Goal: Information Seeking & Learning: Understand process/instructions

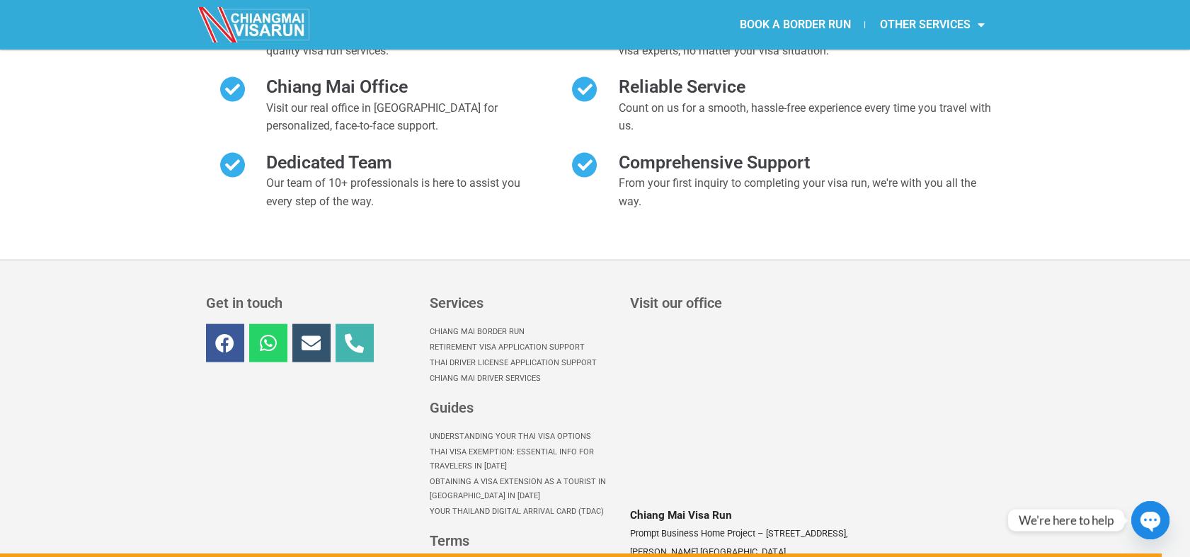
scroll to position [6445, 0]
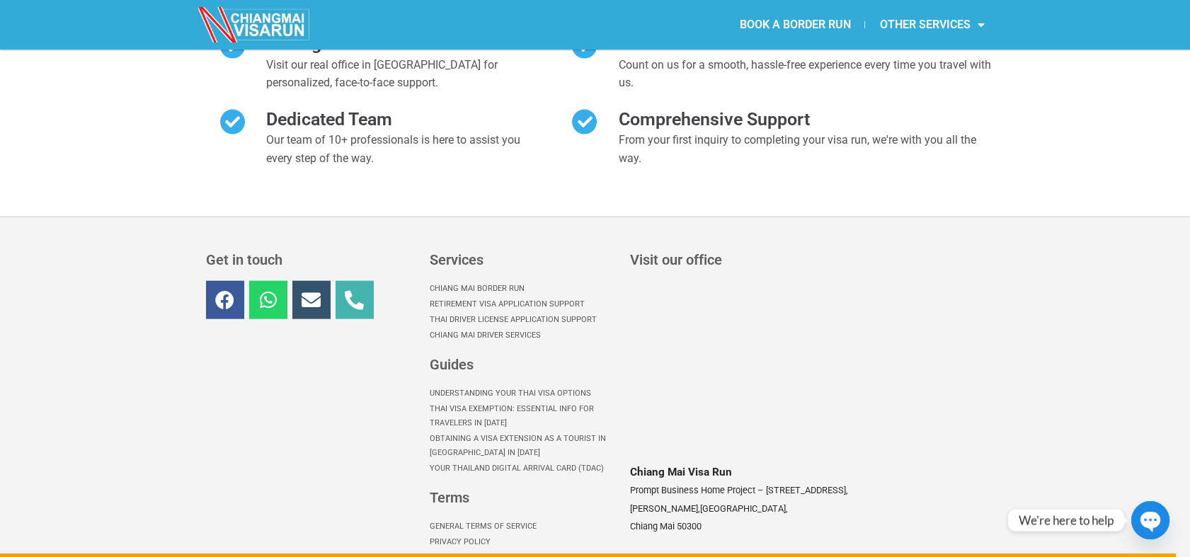
click at [482, 550] on link "Border Run Service Cancellation Policy" at bounding box center [523, 558] width 186 height 16
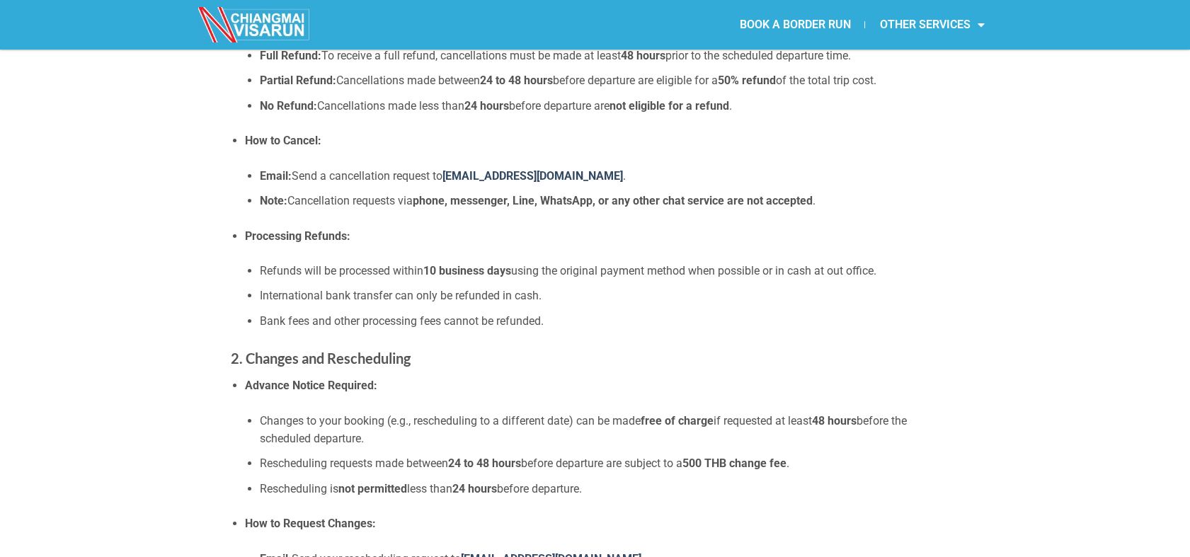
scroll to position [157, 0]
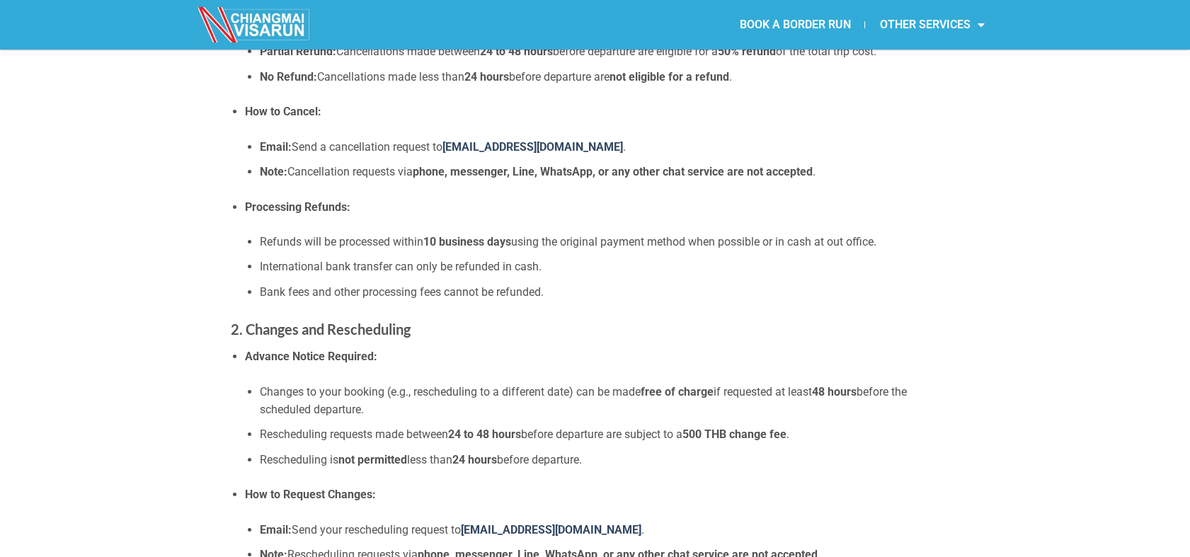
drag, startPoint x: 611, startPoint y: 458, endPoint x: 254, endPoint y: 381, distance: 365.8
click at [254, 381] on li "Advance Notice Required: Changes to your booking (e.g., rescheduling to a diffe…" at bounding box center [602, 408] width 714 height 121
copy ul "Changes to your booking (e.g., rescheduling to a different date) can be made fr…"
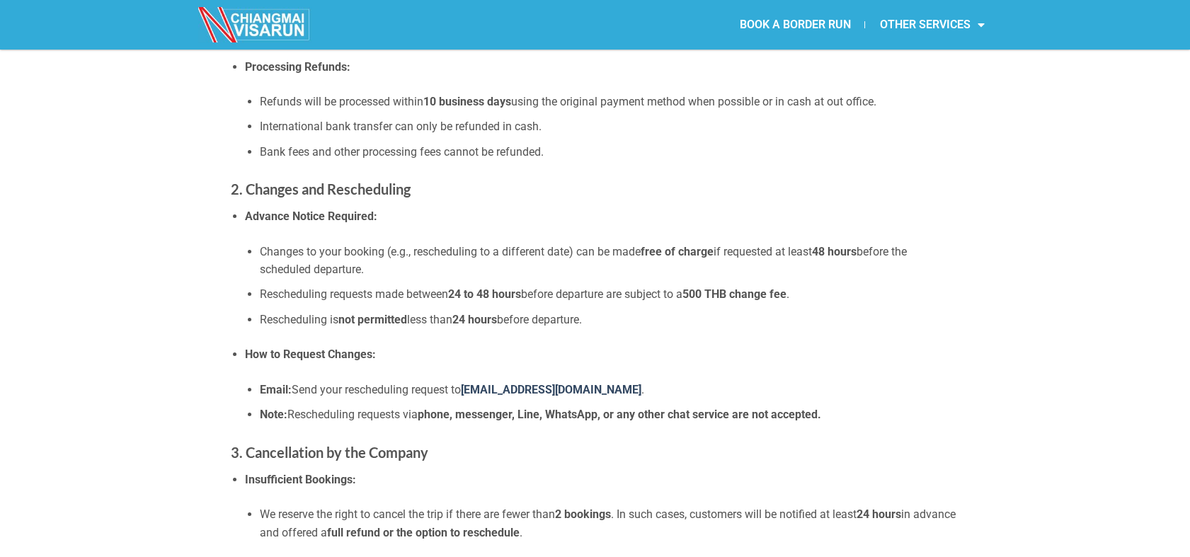
scroll to position [314, 0]
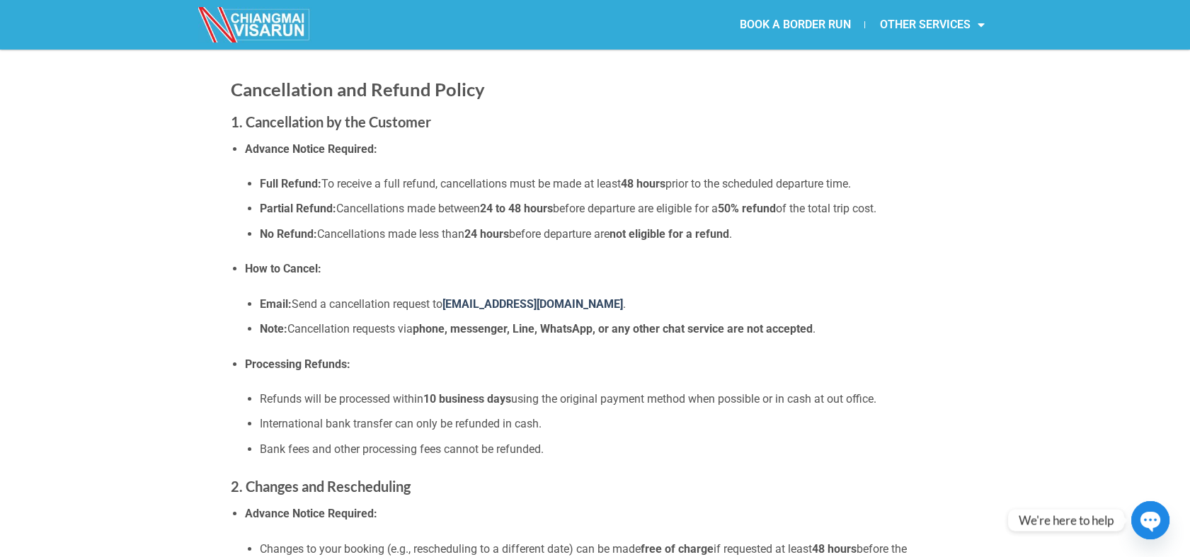
click at [685, 266] on li "How to Cancel: Email: Send a cancellation request to visarun@chiangmaivisarun.c…" at bounding box center [602, 299] width 714 height 78
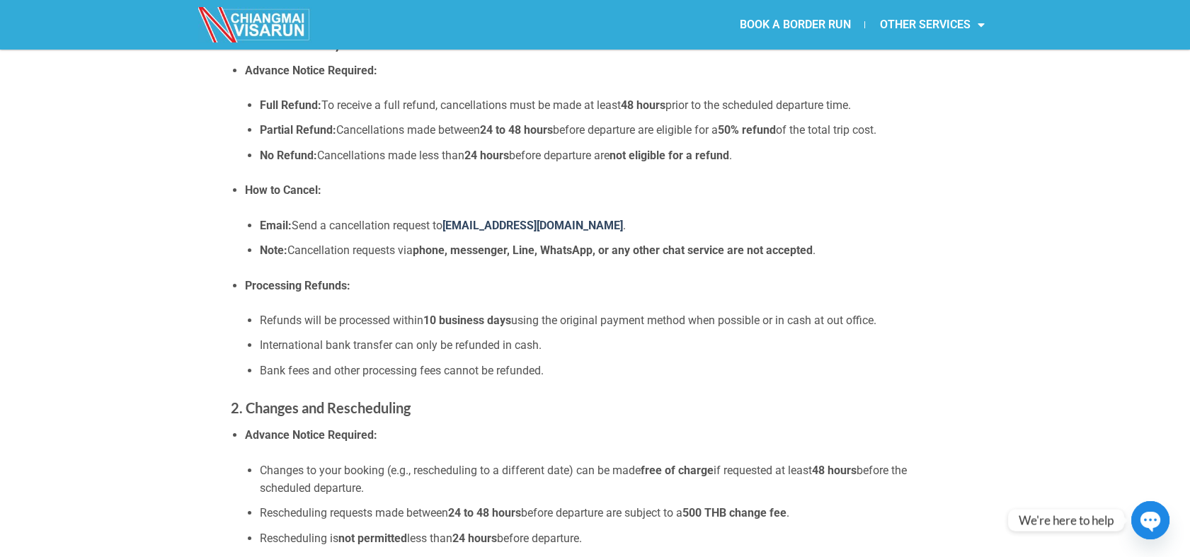
scroll to position [236, 0]
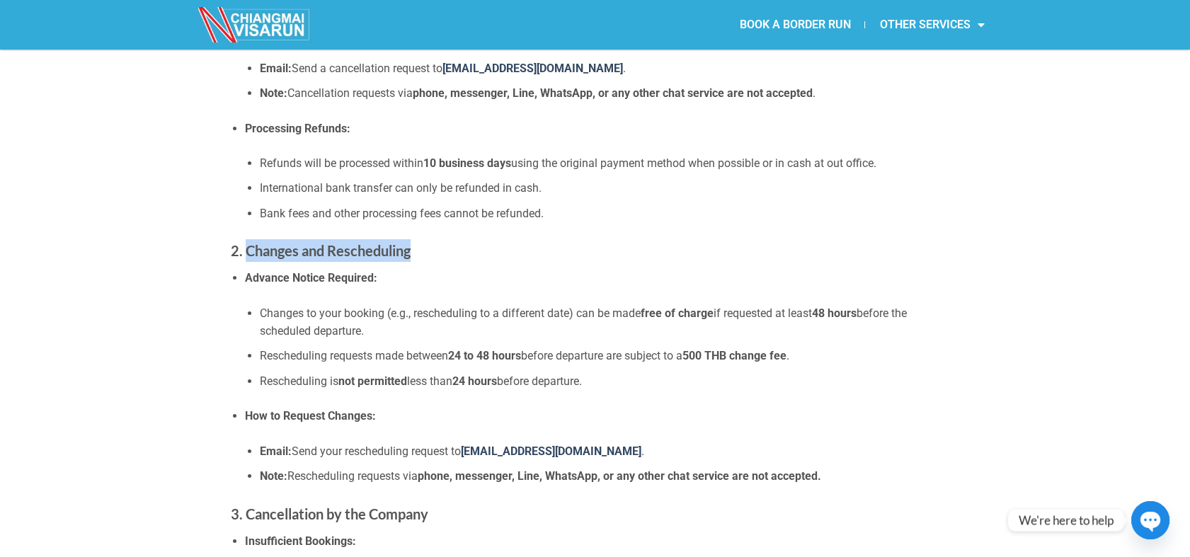
drag, startPoint x: 256, startPoint y: 246, endPoint x: 431, endPoint y: 242, distance: 175.0
click at [431, 242] on h3 "2. Changes and Rescheduling" at bounding box center [595, 250] width 729 height 23
copy strong "Changes and Rescheduling"
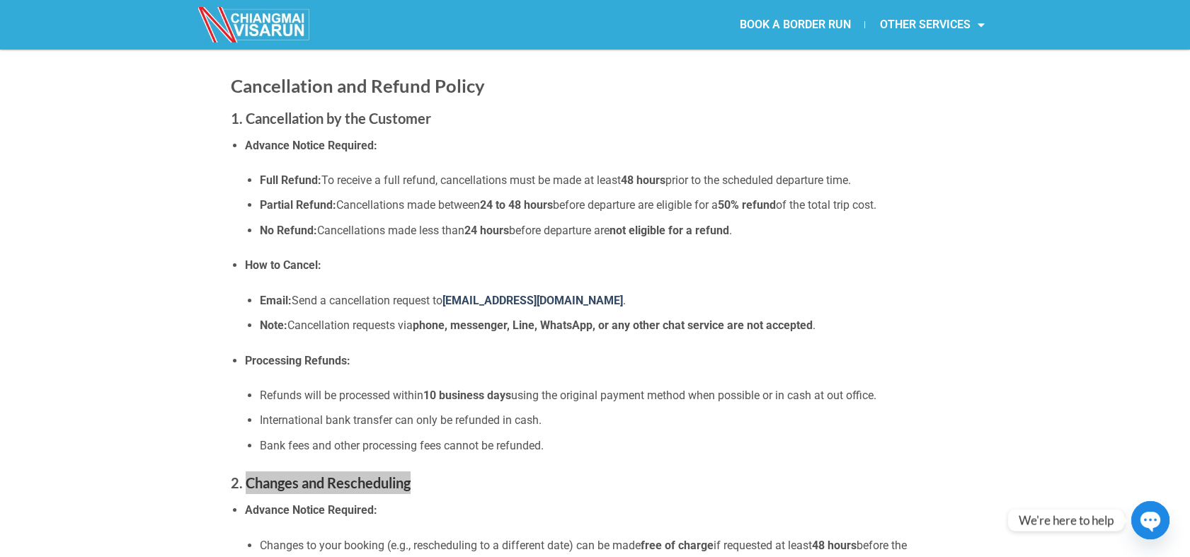
scroll to position [0, 0]
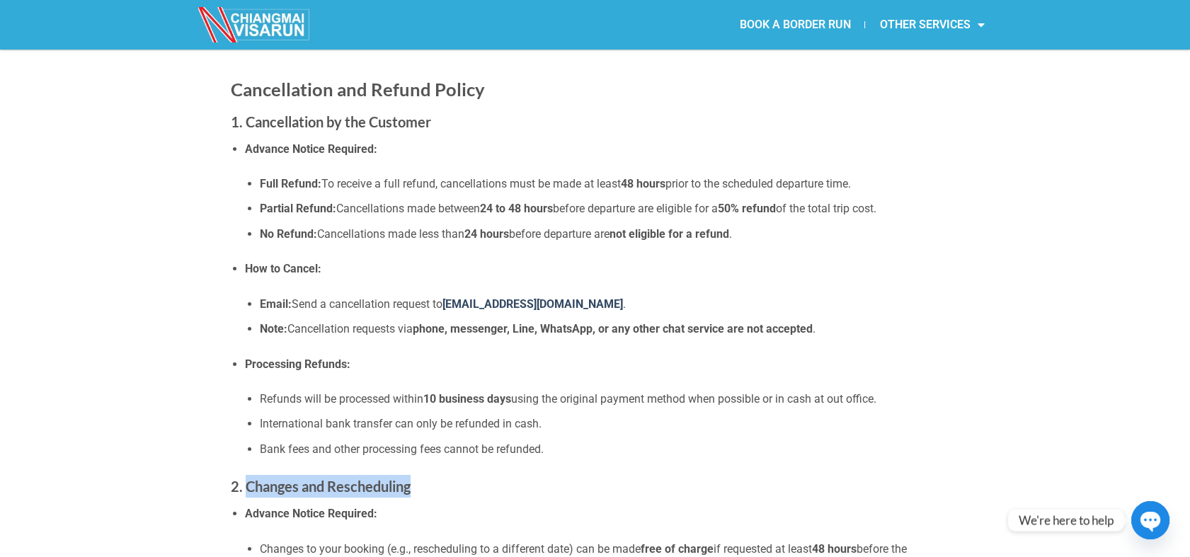
click at [747, 25] on link "BOOK A BORDER RUN" at bounding box center [794, 24] width 139 height 33
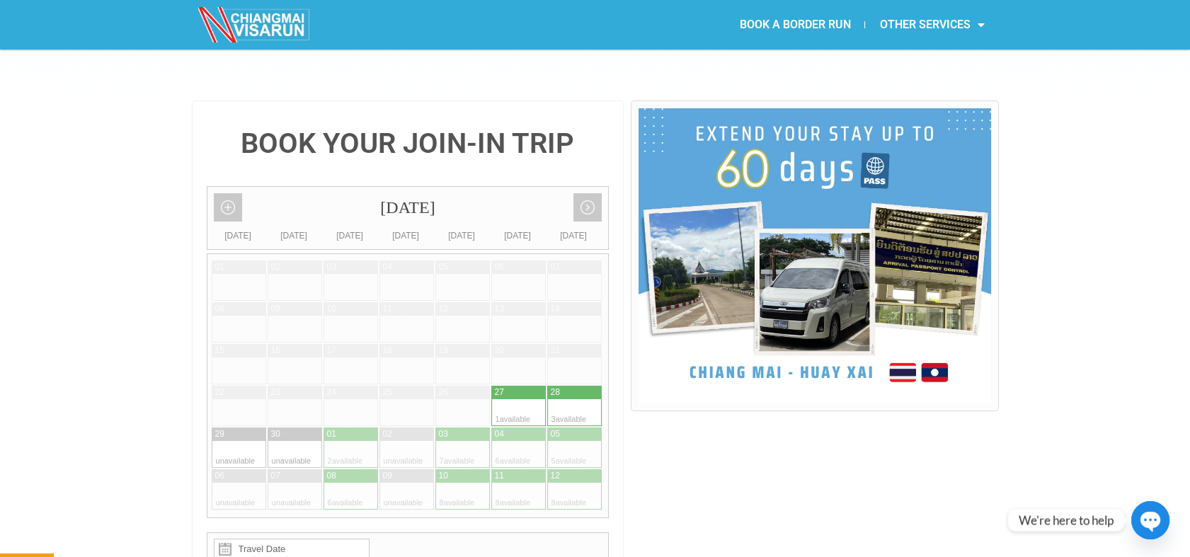
scroll to position [314, 0]
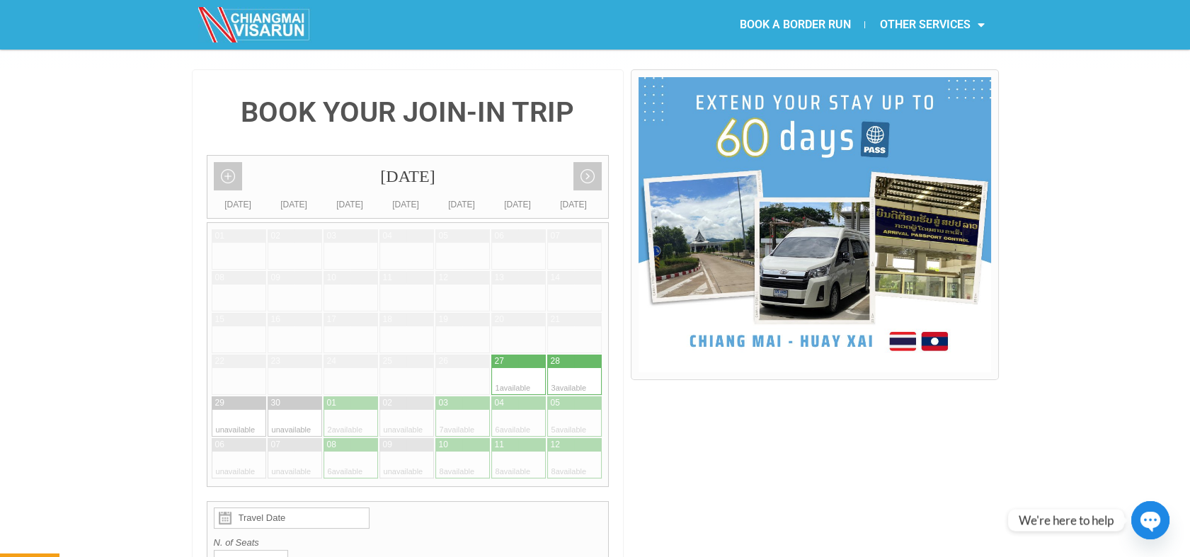
scroll to position [314, 0]
